Goal: Task Accomplishment & Management: Manage account settings

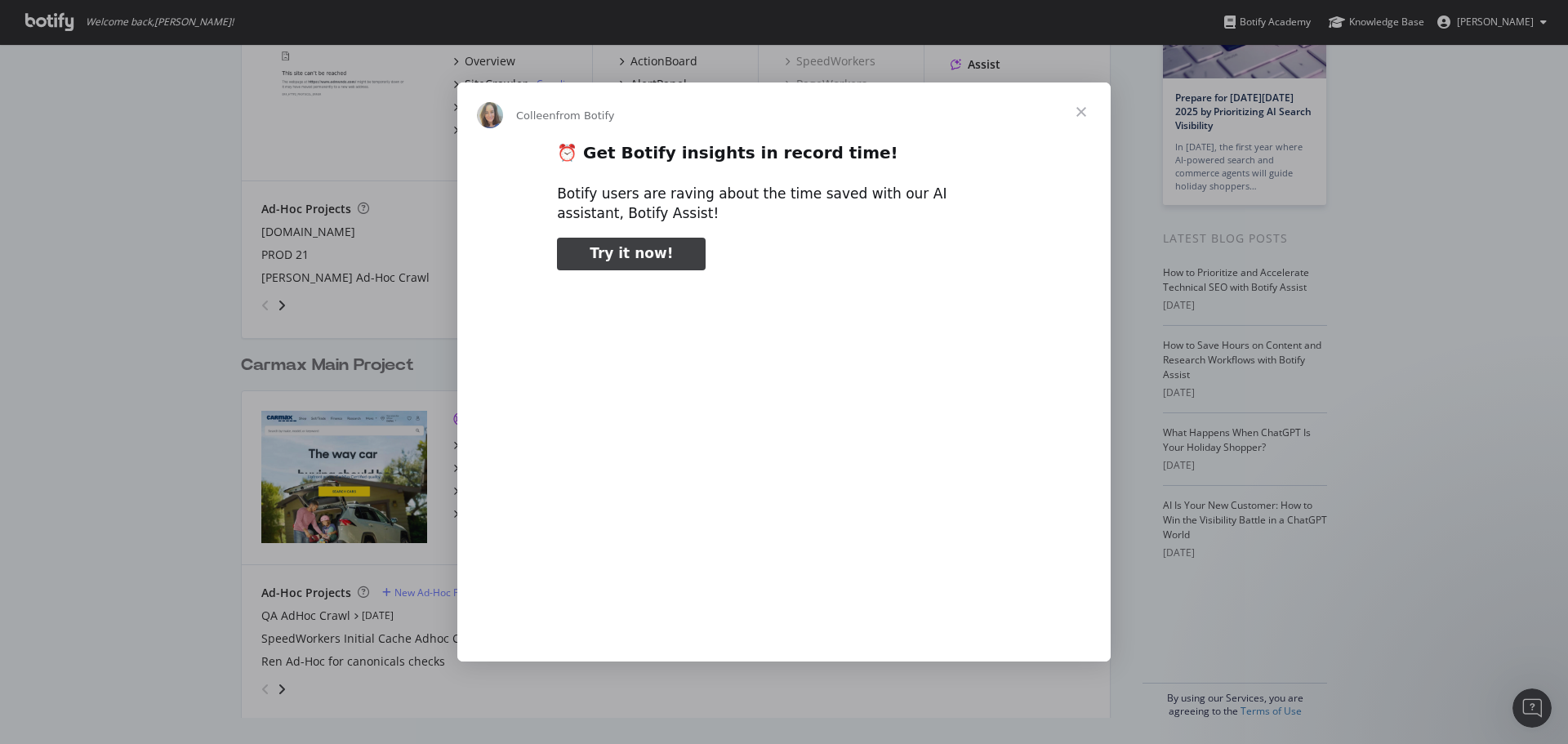
type input "78296"
click at [1071, 115] on span "Close" at bounding box center [1081, 112] width 59 height 59
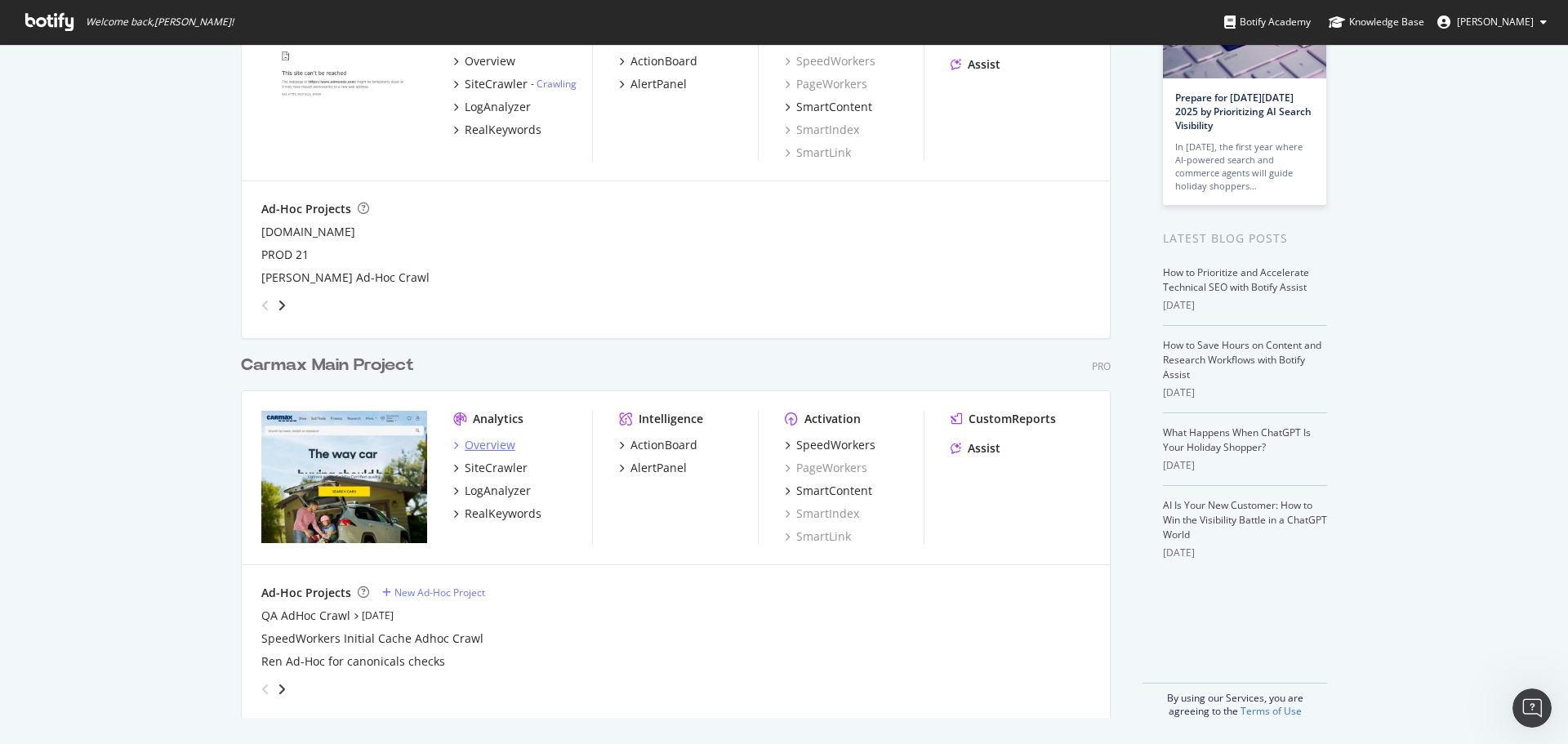
click at [478, 443] on div "Overview" at bounding box center [491, 445] width 51 height 17
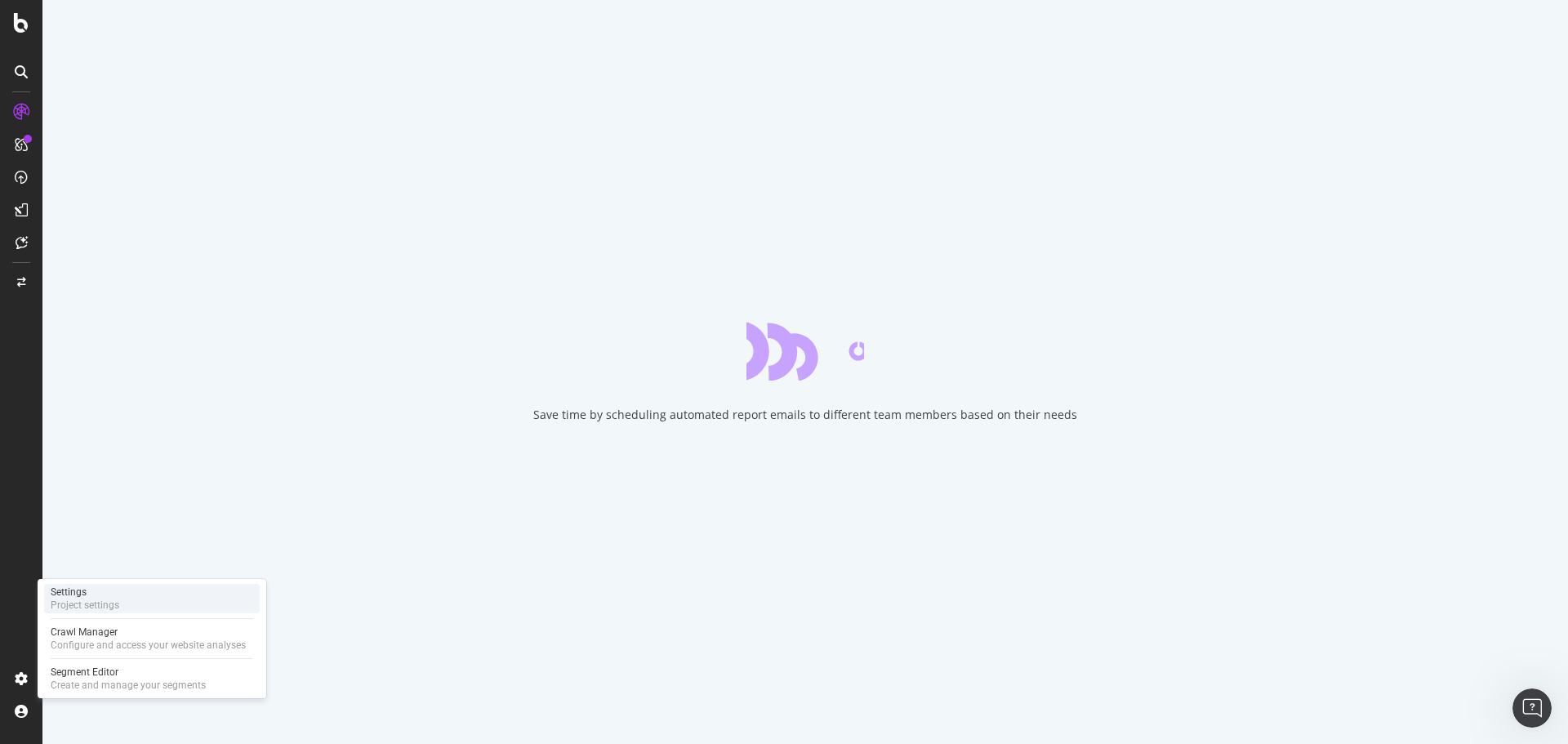
click at [83, 605] on div "Project settings" at bounding box center [85, 605] width 69 height 13
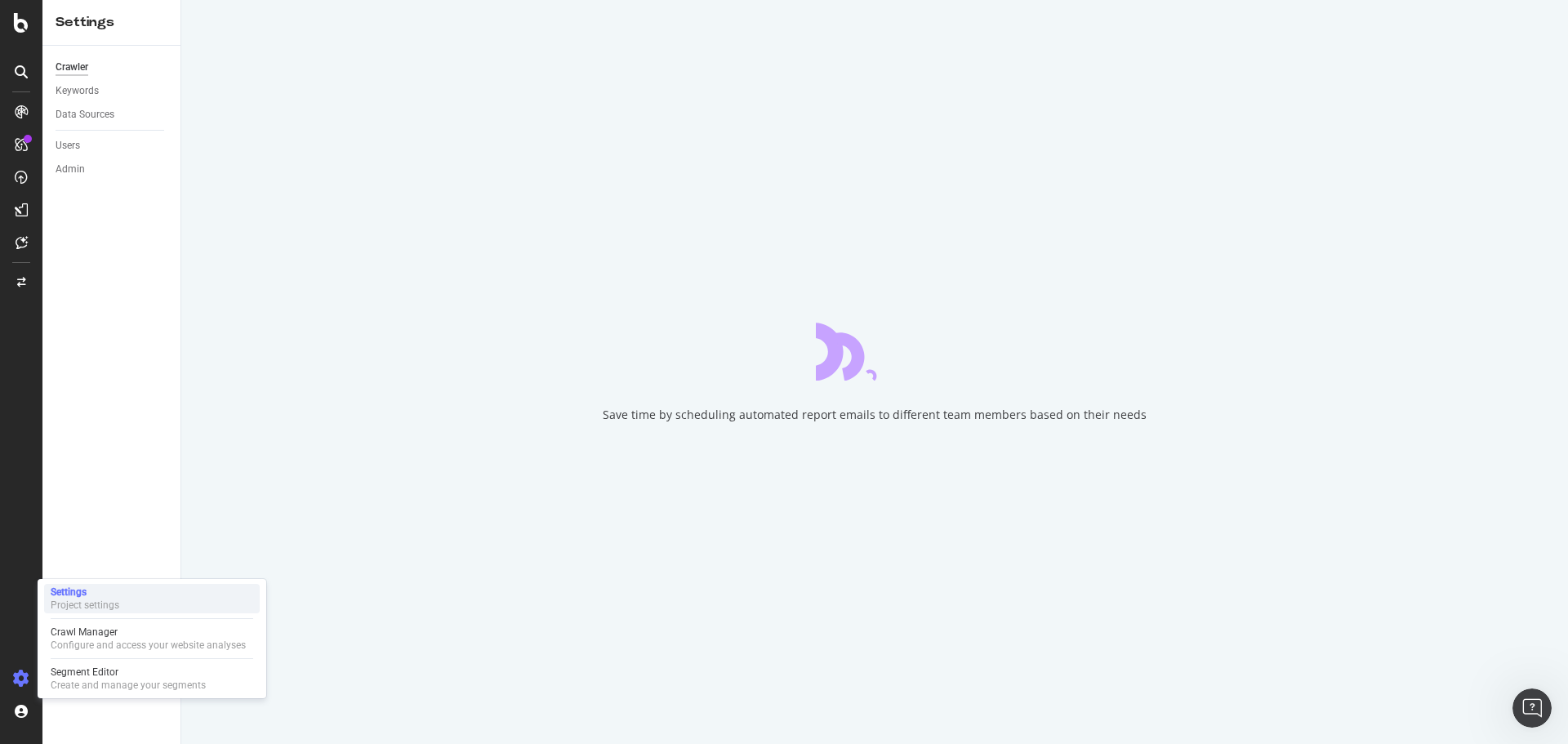
click at [110, 591] on div "Settings" at bounding box center [85, 592] width 69 height 13
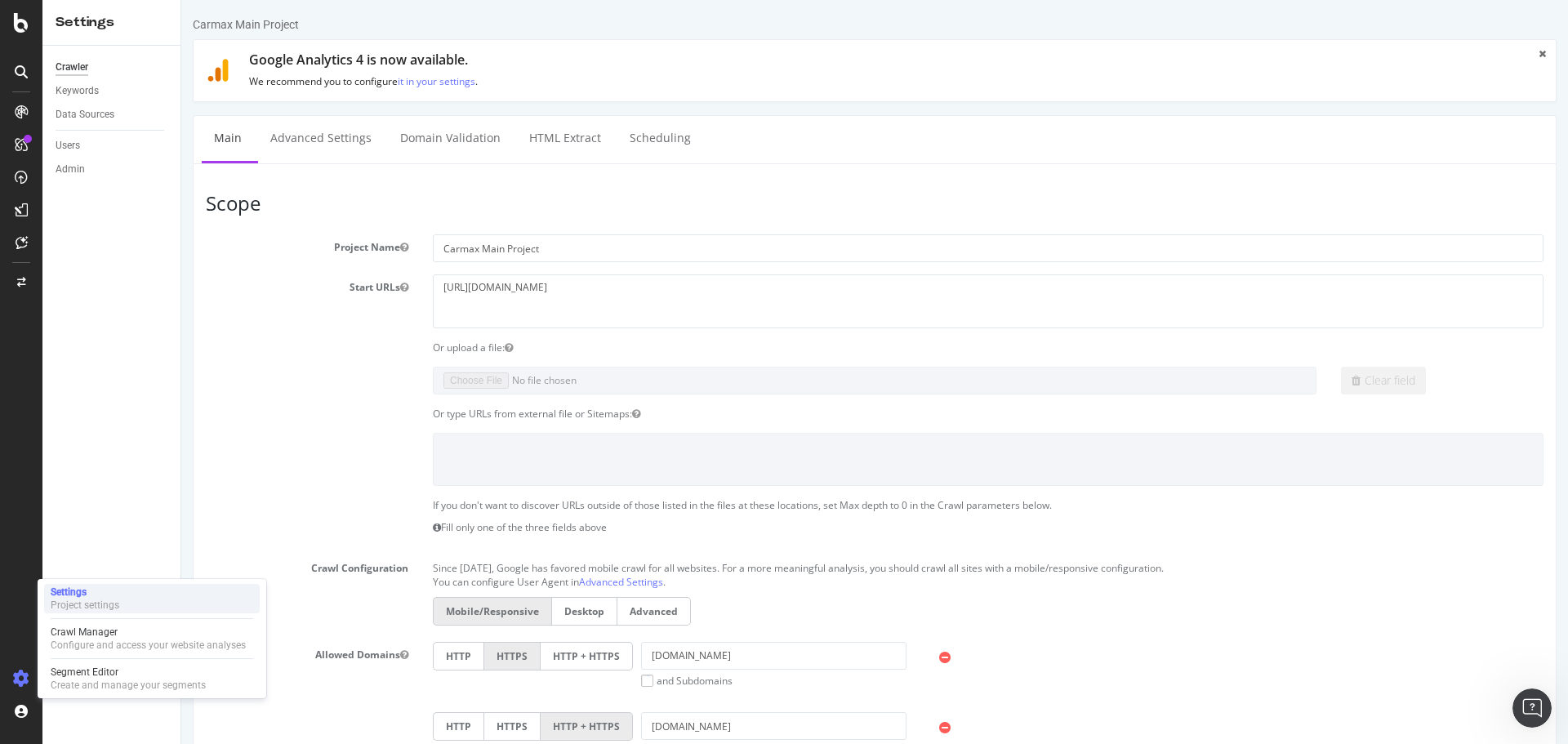
click at [73, 594] on div "Settings" at bounding box center [85, 592] width 69 height 13
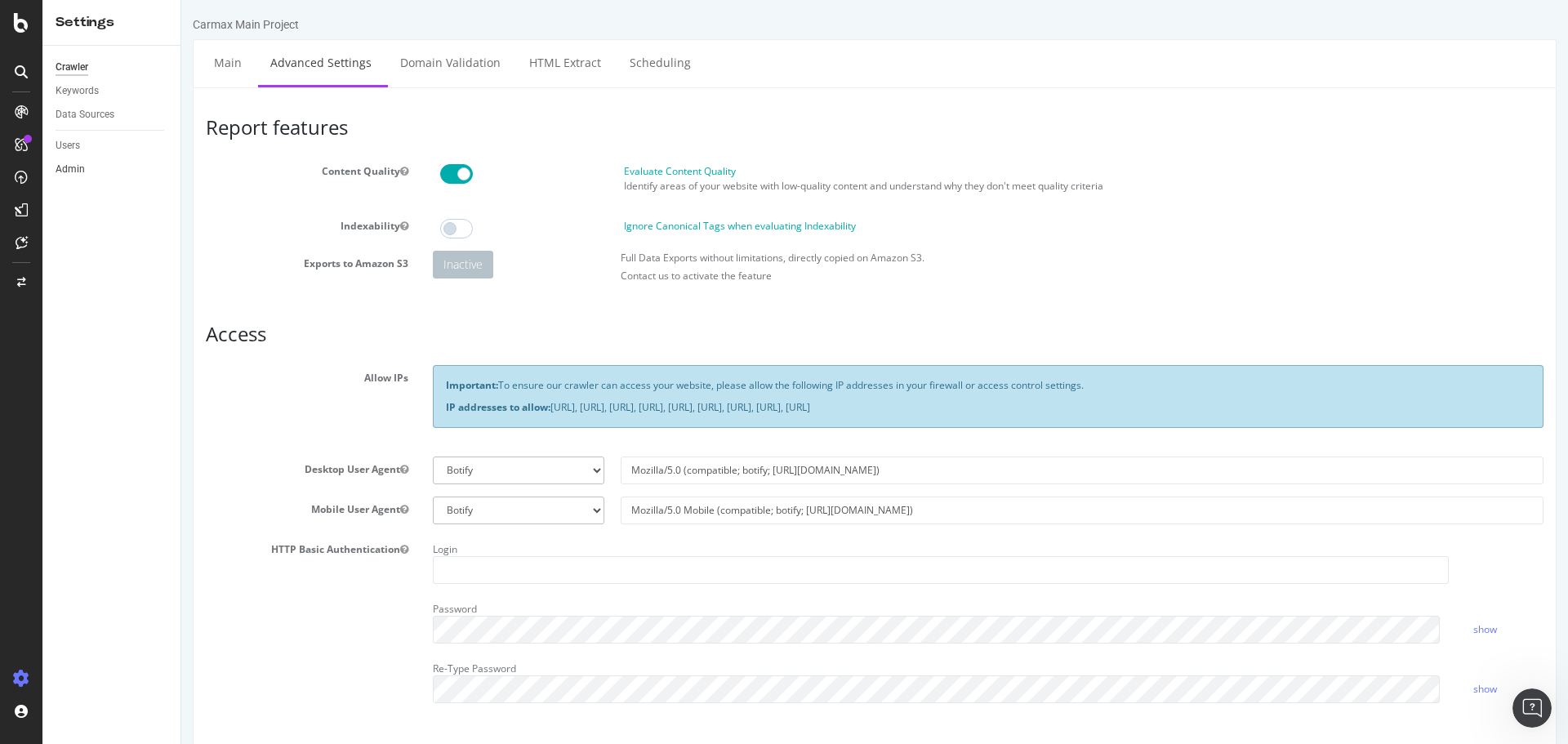
click at [98, 171] on link "Admin" at bounding box center [113, 169] width 114 height 17
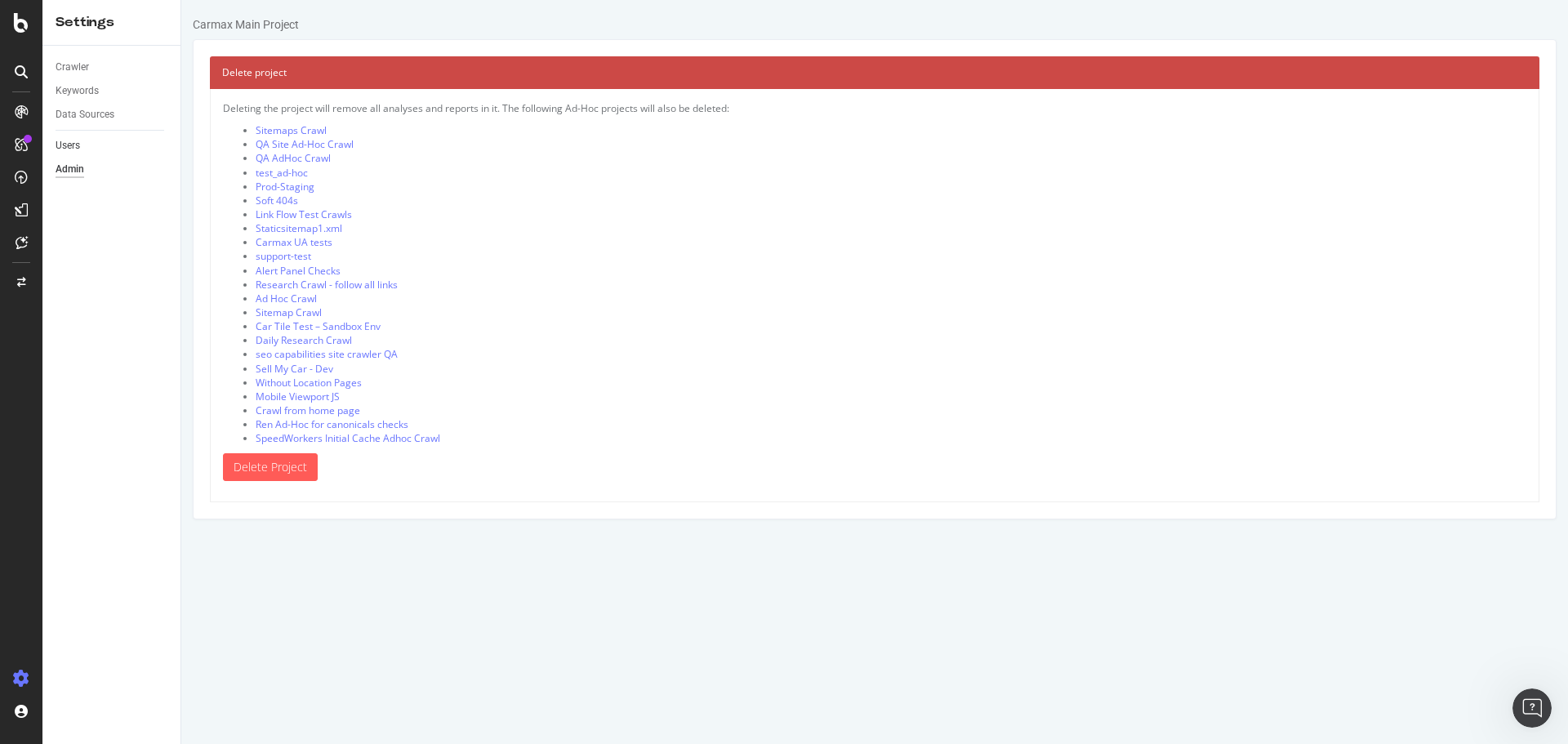
click at [91, 143] on link "Users" at bounding box center [113, 145] width 114 height 17
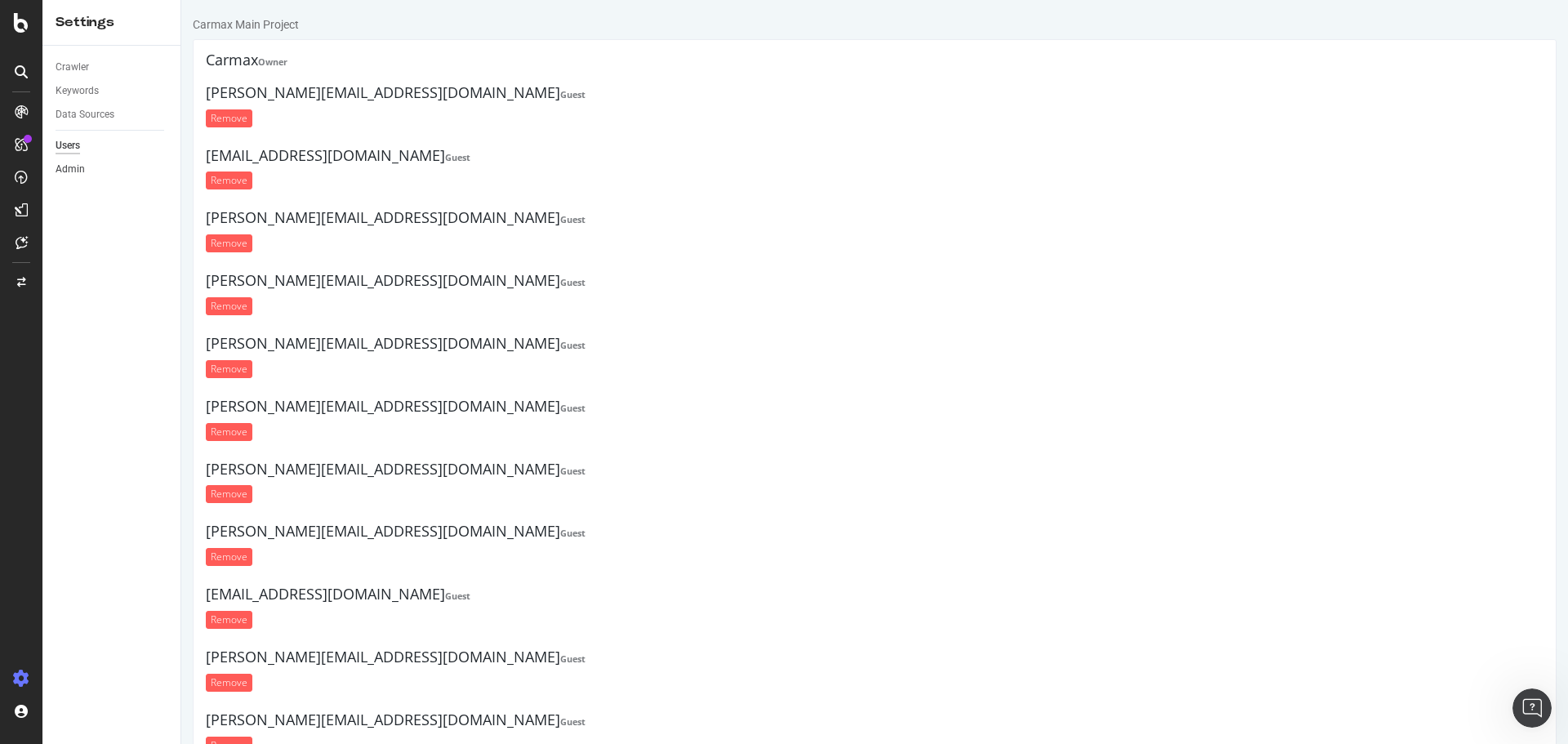
click at [84, 172] on link "Admin" at bounding box center [113, 169] width 114 height 17
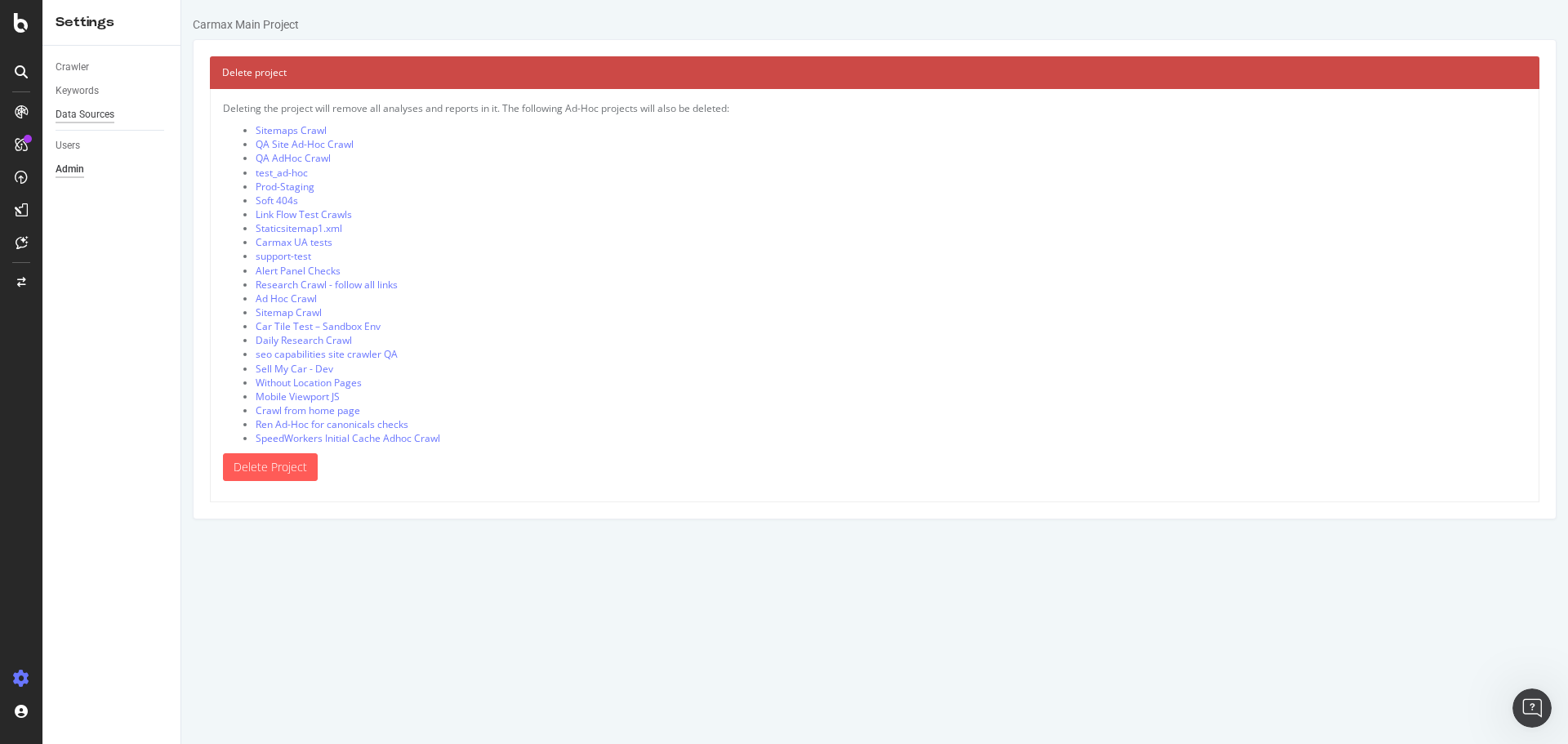
click at [104, 123] on div "Data Sources" at bounding box center [85, 114] width 59 height 17
